Goal: Task Accomplishment & Management: Manage account settings

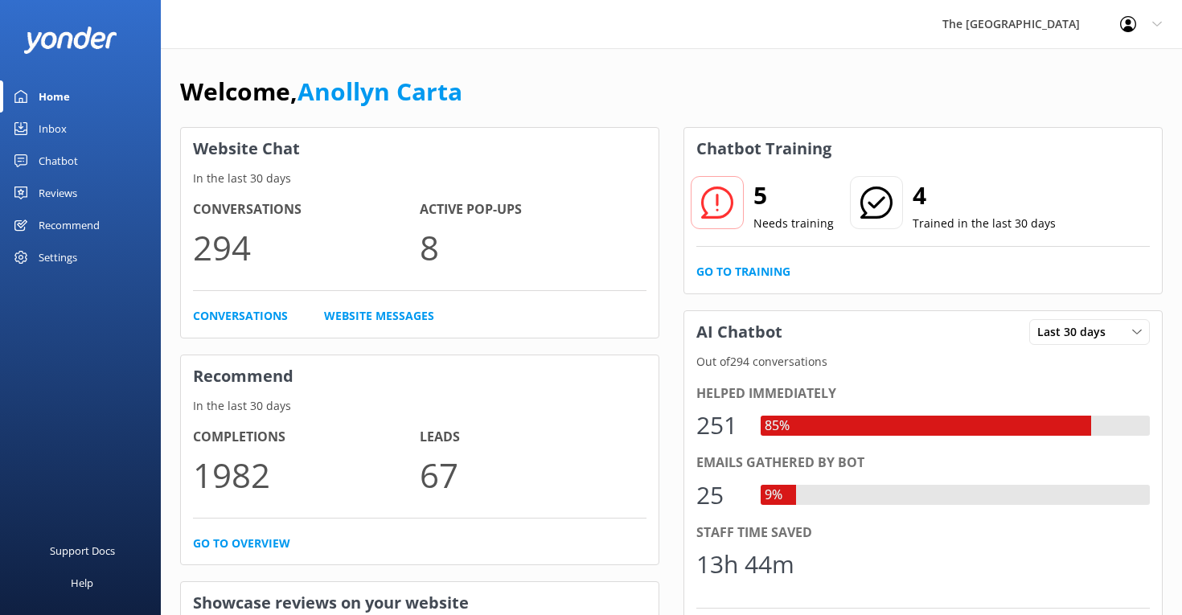
click at [44, 128] on div "Inbox" at bounding box center [53, 129] width 28 height 32
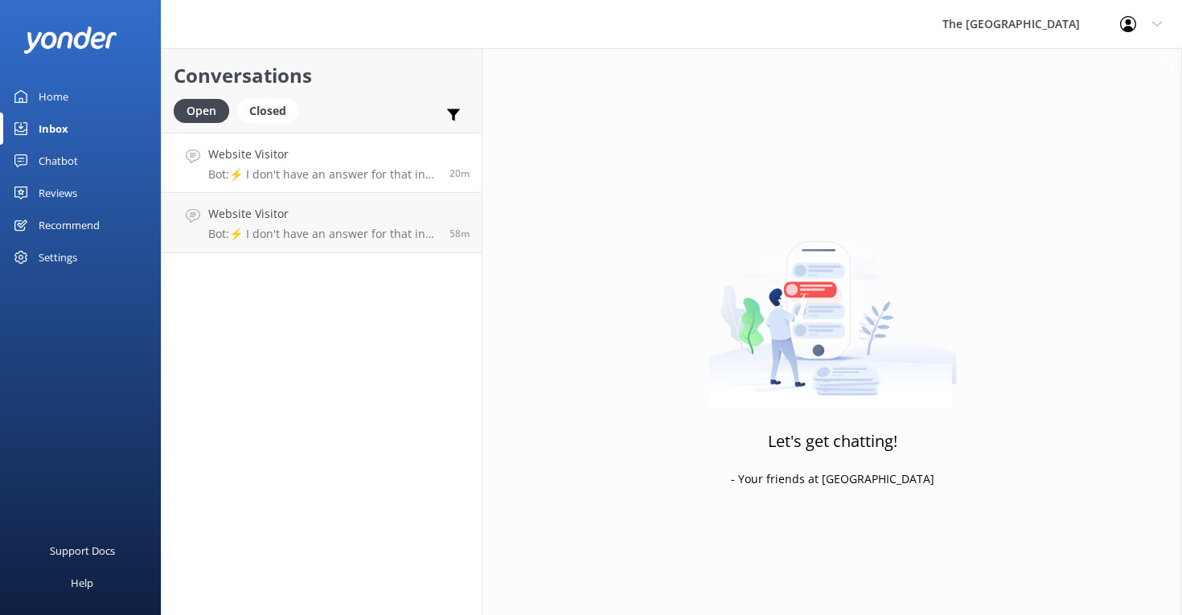
click at [269, 172] on p "Bot: ⚡ I don't have an answer for that in my knowledge base. Please try and rep…" at bounding box center [322, 174] width 229 height 14
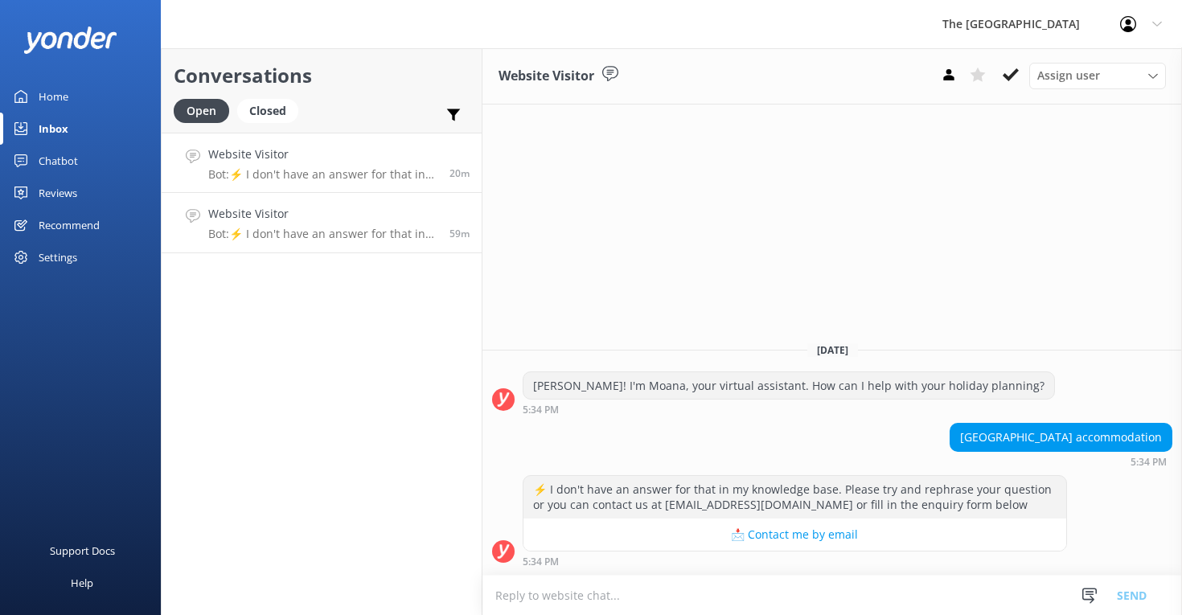
click at [326, 224] on div "Website Visitor Bot: ⚡ I don't have an answer for that in my knowledge base. Pl…" at bounding box center [322, 222] width 229 height 35
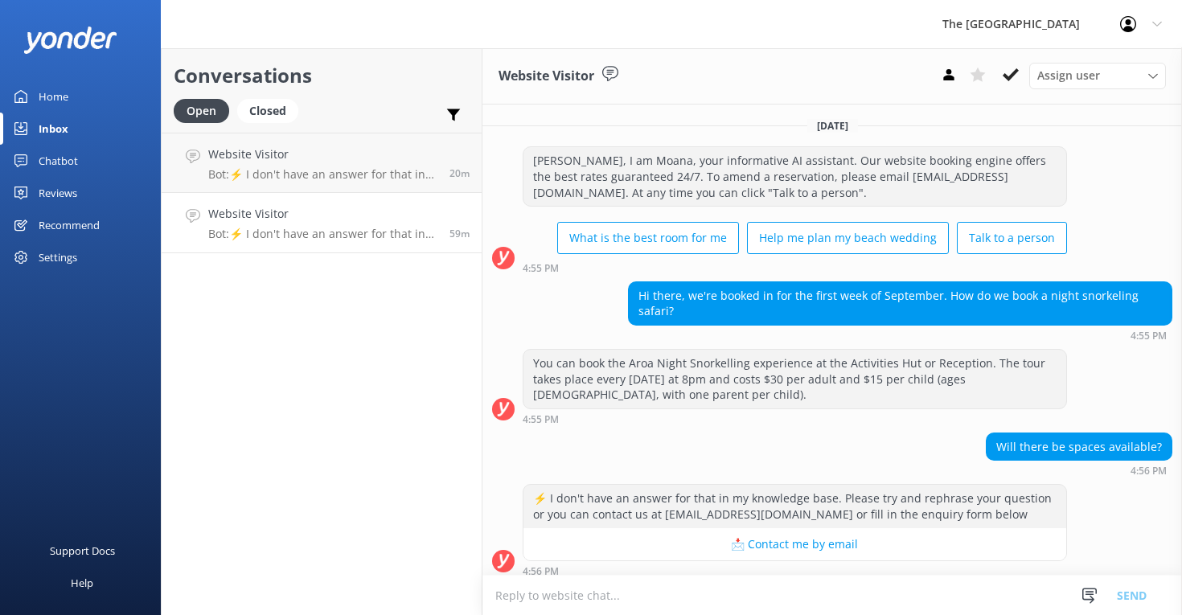
scroll to position [8, 0]
